Goal: Find specific page/section: Find specific page/section

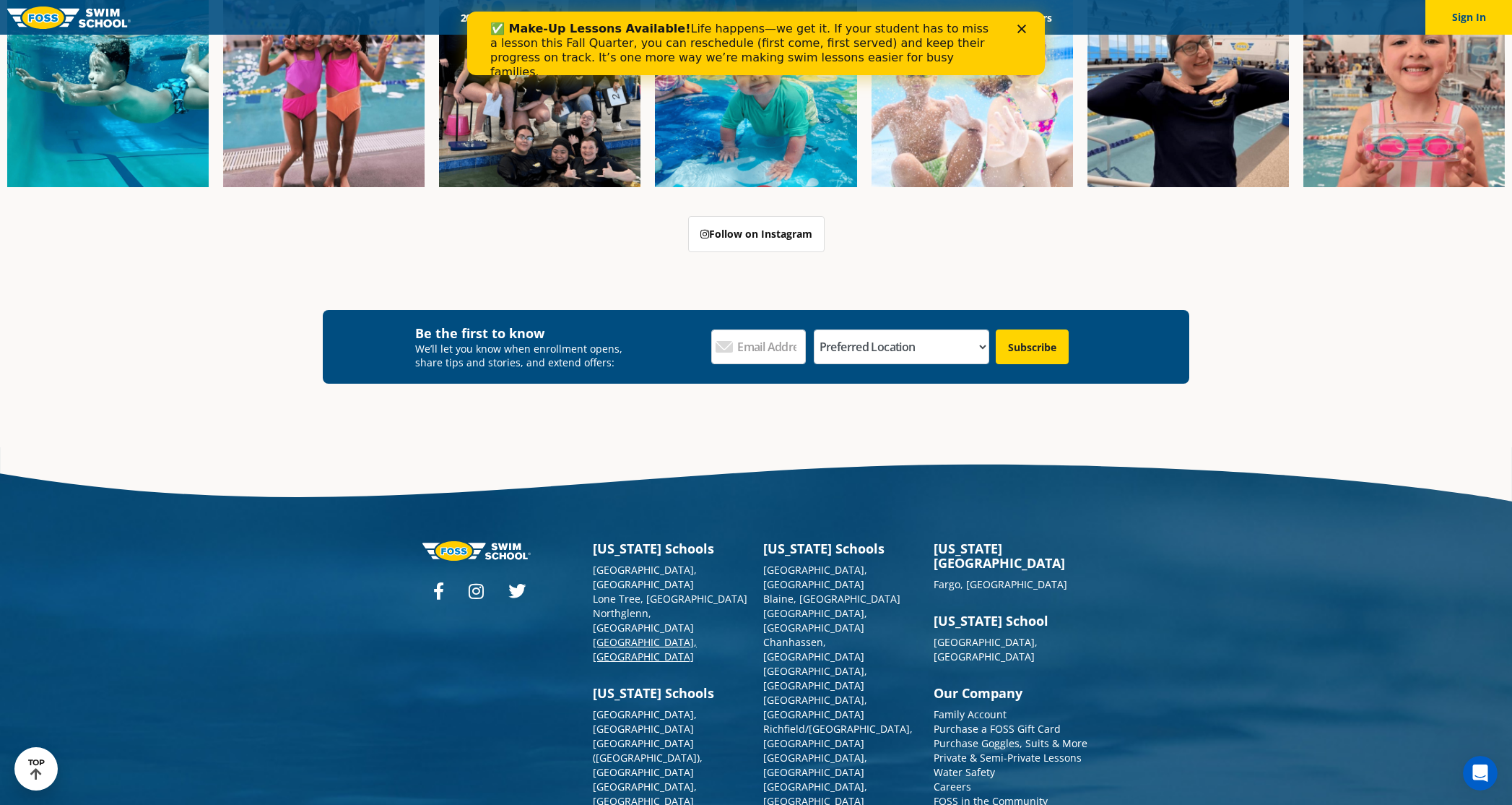
scroll to position [5316, 0]
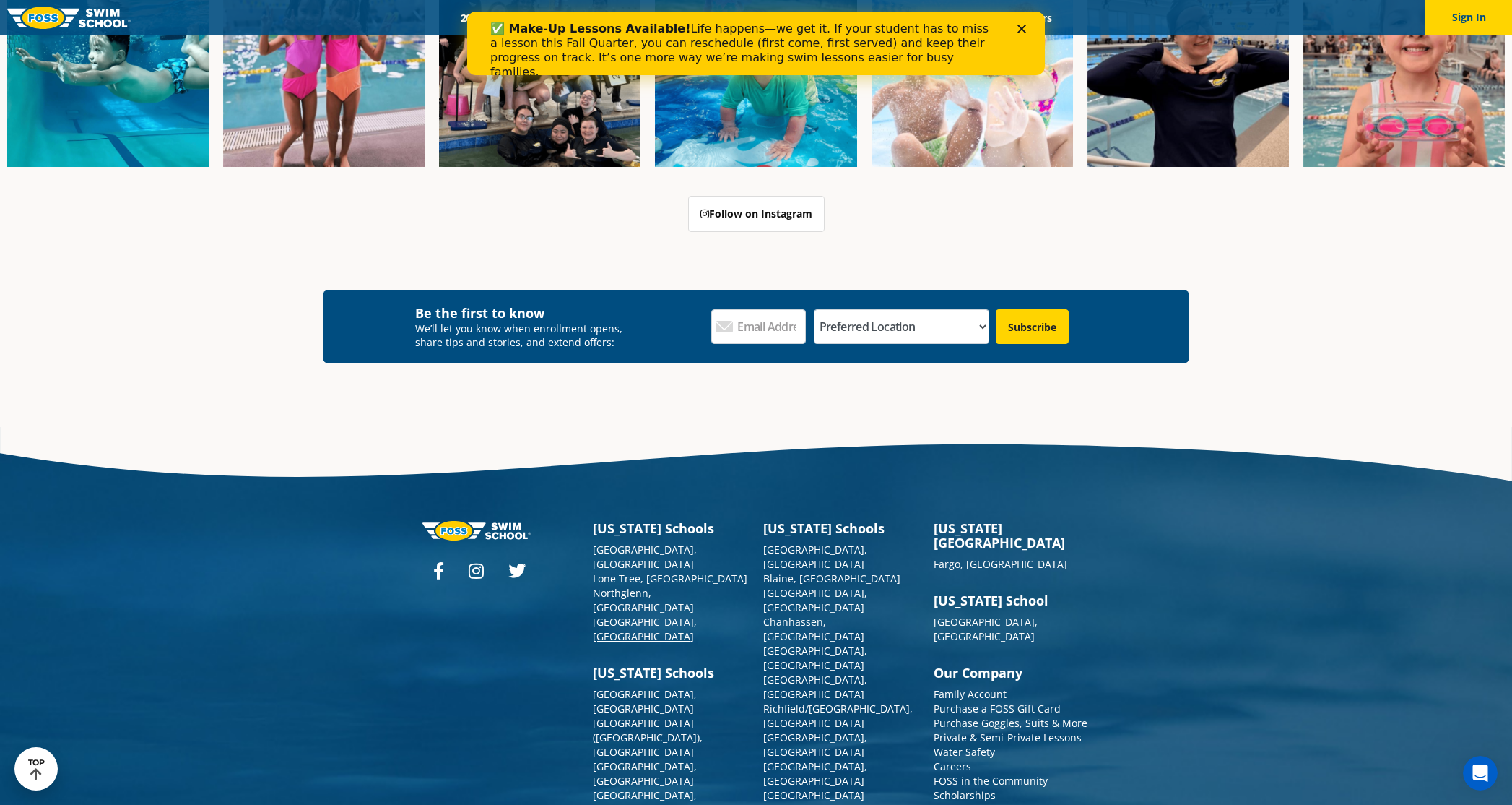
click at [621, 615] on link "[GEOGRAPHIC_DATA], [GEOGRAPHIC_DATA]" at bounding box center [644, 628] width 104 height 28
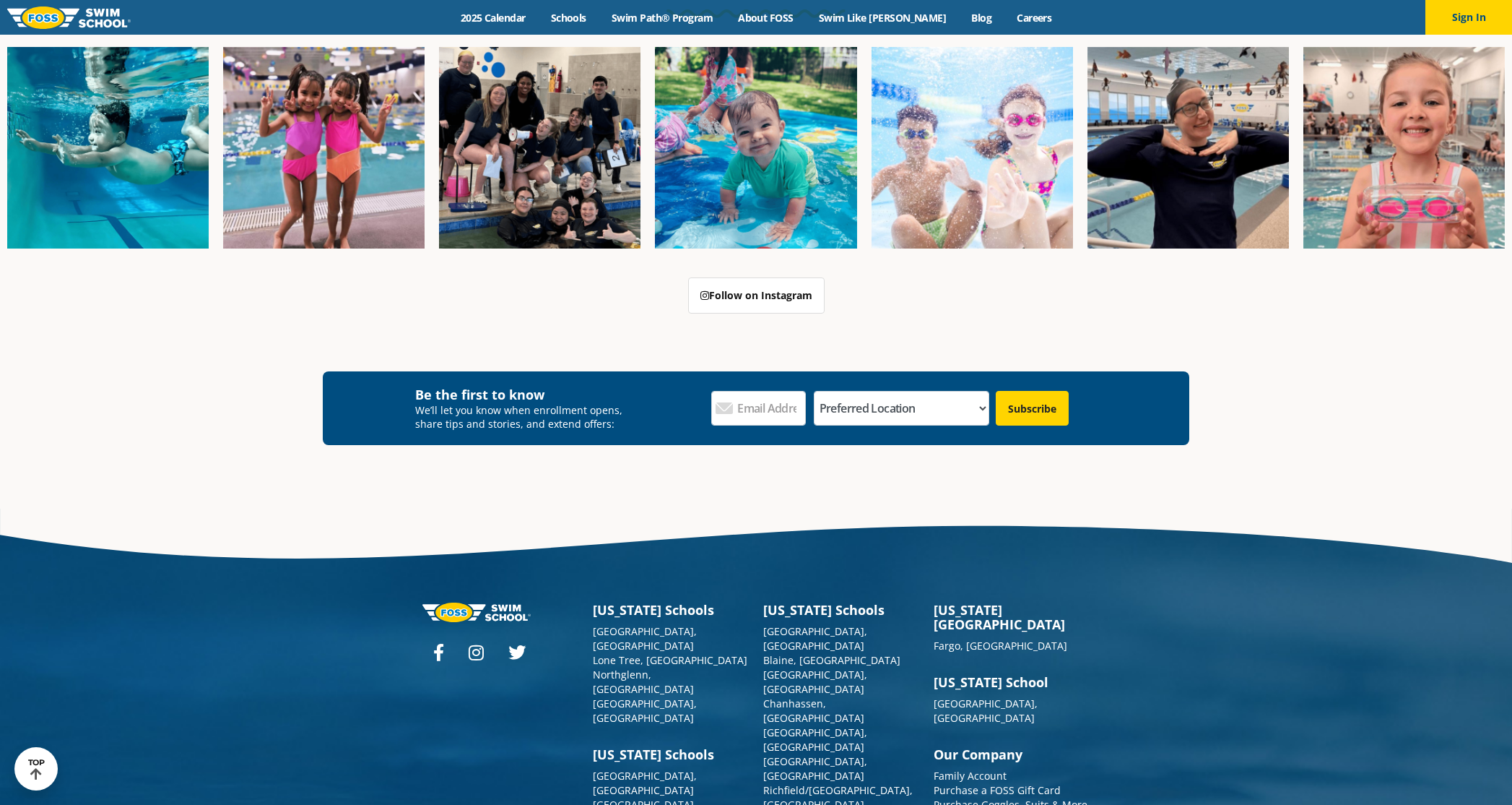
scroll to position [5316, 0]
